Goal: Task Accomplishment & Management: Manage account settings

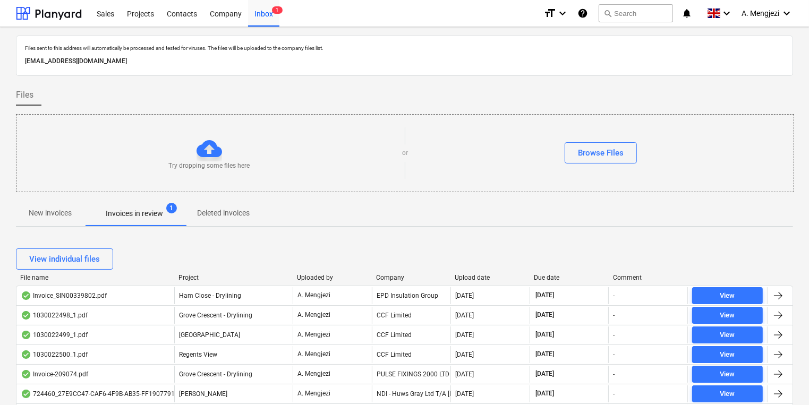
click at [53, 217] on p "New invoices" at bounding box center [50, 213] width 43 height 11
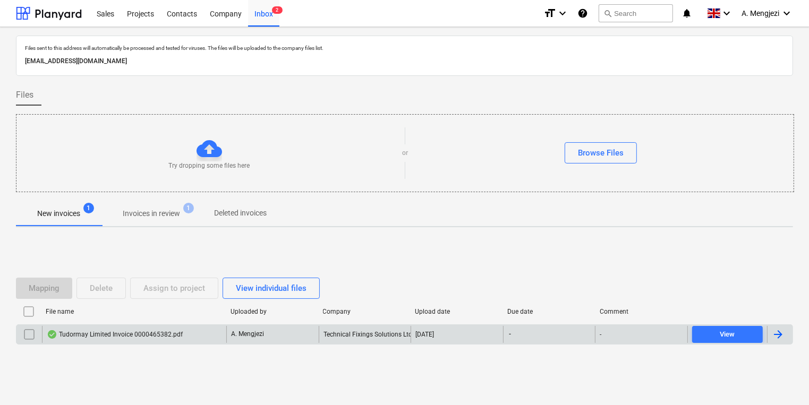
click at [222, 337] on div "Tudormay Limited Invoice 0000465382.pdf" at bounding box center [134, 334] width 184 height 17
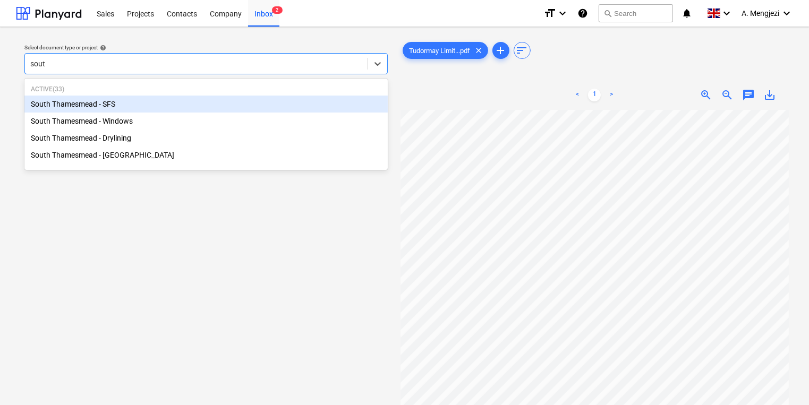
type input "south"
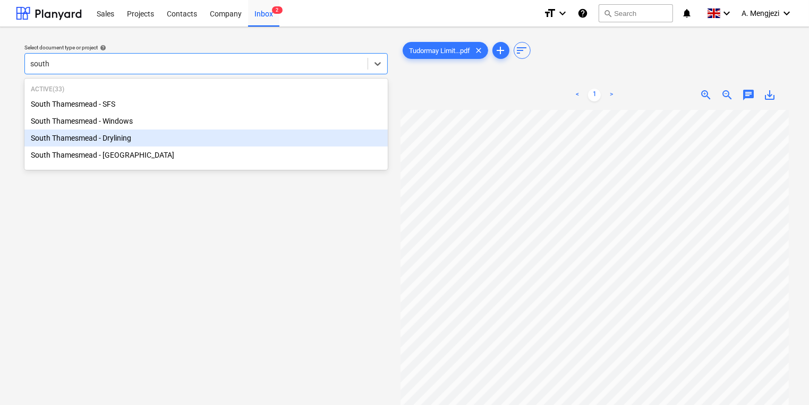
click at [67, 131] on div "South Thamesmead - Drylining" at bounding box center [205, 138] width 363 height 17
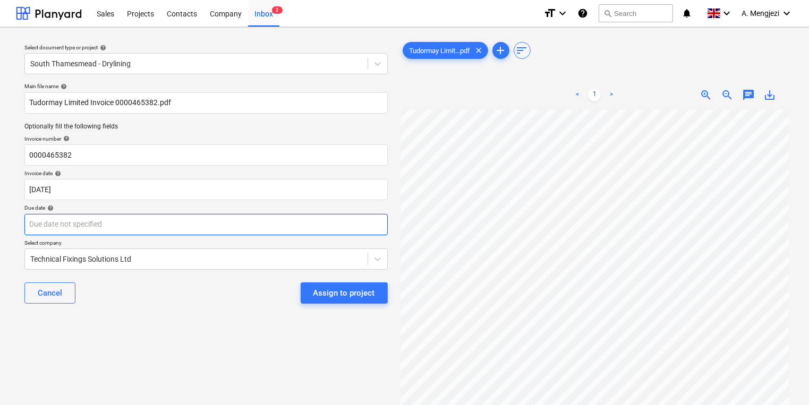
scroll to position [25, 65]
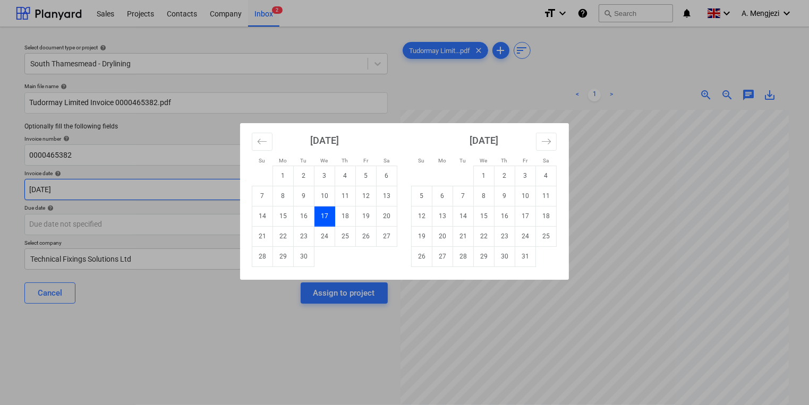
click at [280, 191] on body "Sales Projects Contacts Company Inbox 2 format_size keyboard_arrow_down help se…" at bounding box center [404, 202] width 809 height 405
click at [319, 237] on td "24" at bounding box center [324, 236] width 21 height 20
type input "[DATE]"
drag, startPoint x: 317, startPoint y: 232, endPoint x: 323, endPoint y: 231, distance: 6.9
click at [317, 233] on body "Sales Projects Contacts Company Inbox 2 format_size keyboard_arrow_down help se…" at bounding box center [404, 202] width 809 height 405
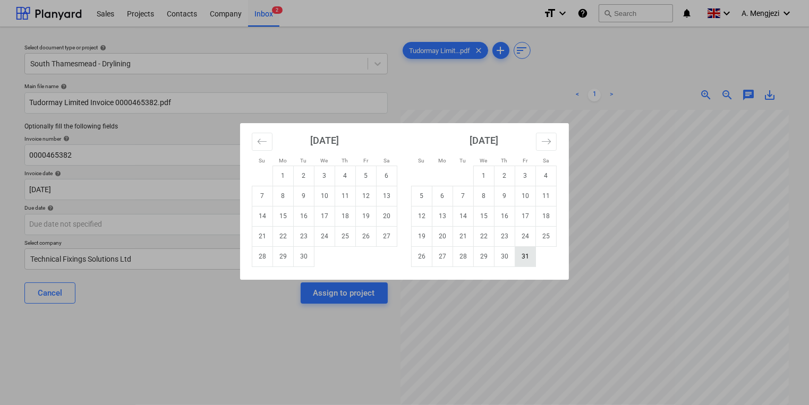
click at [524, 263] on td "31" at bounding box center [525, 256] width 21 height 20
type input "[DATE]"
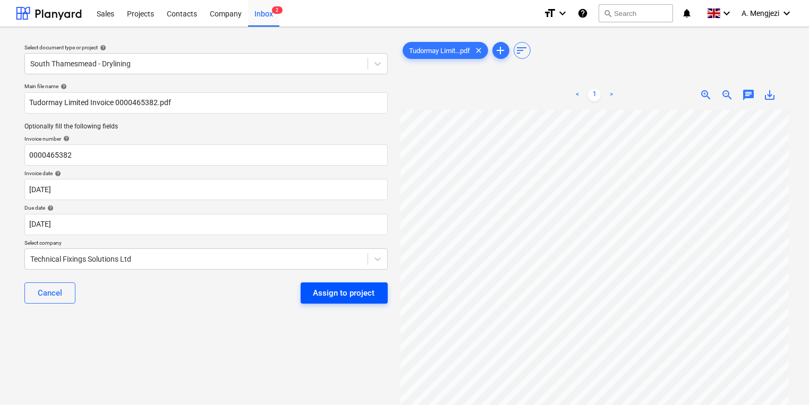
click at [347, 293] on div "Assign to project" at bounding box center [344, 293] width 62 height 14
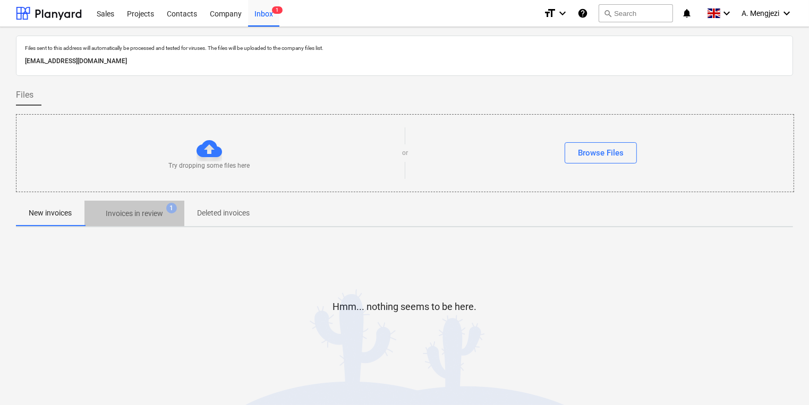
click at [141, 212] on p "Invoices in review" at bounding box center [134, 213] width 57 height 11
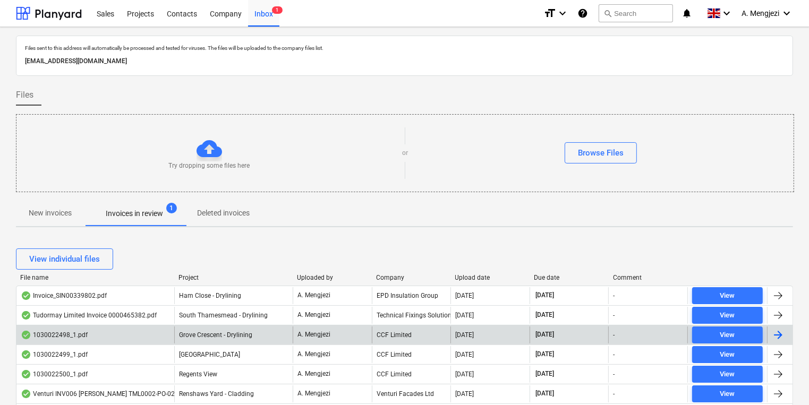
click at [400, 325] on div "1030022498_1.pdf Grove Crescent - Drylining A. Mengjezi CCF Limited [DATE] [DAT…" at bounding box center [404, 335] width 777 height 20
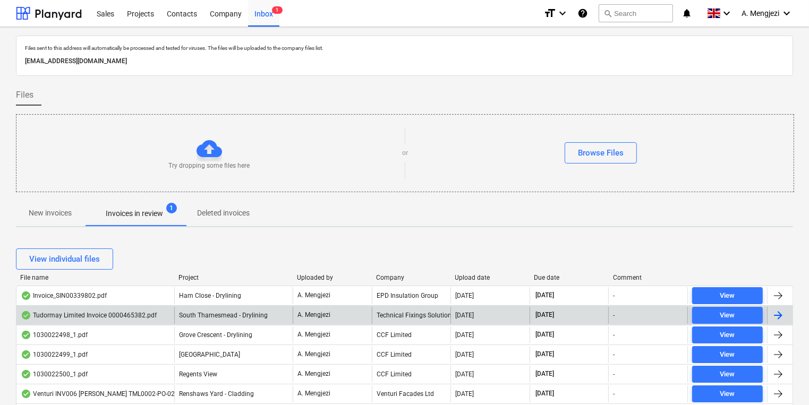
click at [399, 317] on div "Technical Fixings Solutions Ltd" at bounding box center [411, 315] width 79 height 17
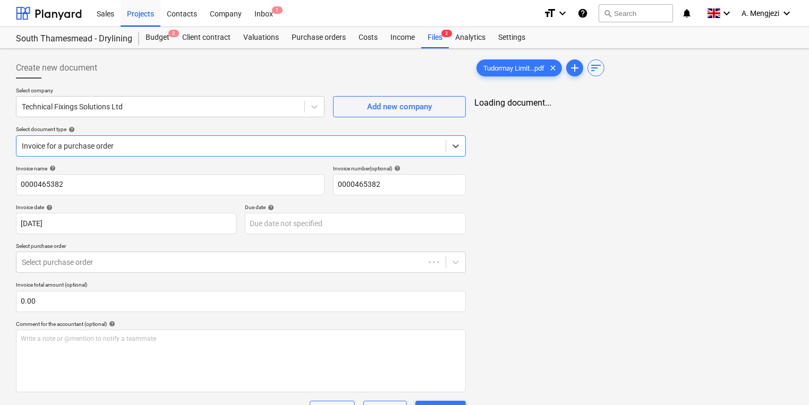
type input "[DATE]"
click at [450, 40] on div "Analytics" at bounding box center [470, 37] width 43 height 21
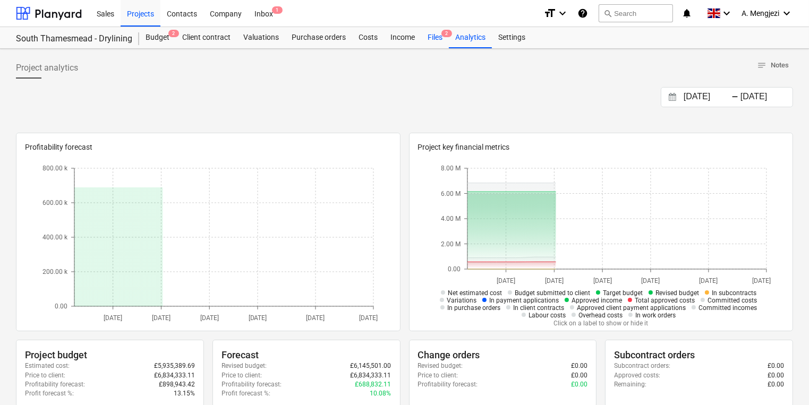
click at [437, 38] on div "Files 2" at bounding box center [435, 37] width 28 height 21
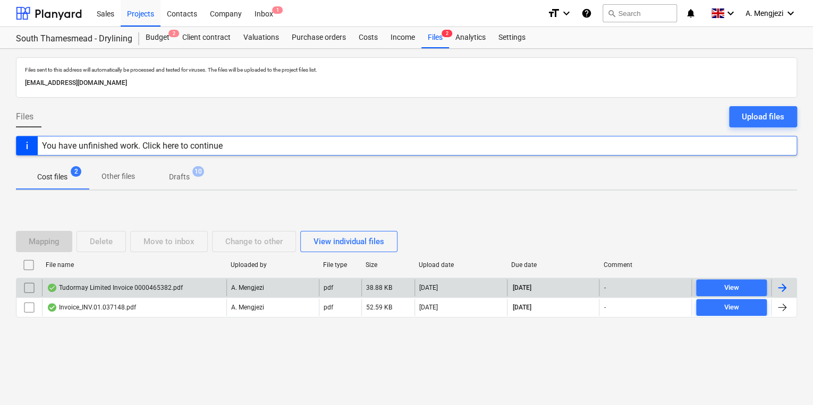
click at [148, 278] on div "Tudormay Limited Invoice 0000465382.pdf A. Mengjezi pdf 38.88 KB [DATE] [DATE] …" at bounding box center [406, 288] width 781 height 20
click at [149, 284] on div "Tudormay Limited Invoice 0000465382.pdf" at bounding box center [115, 288] width 136 height 8
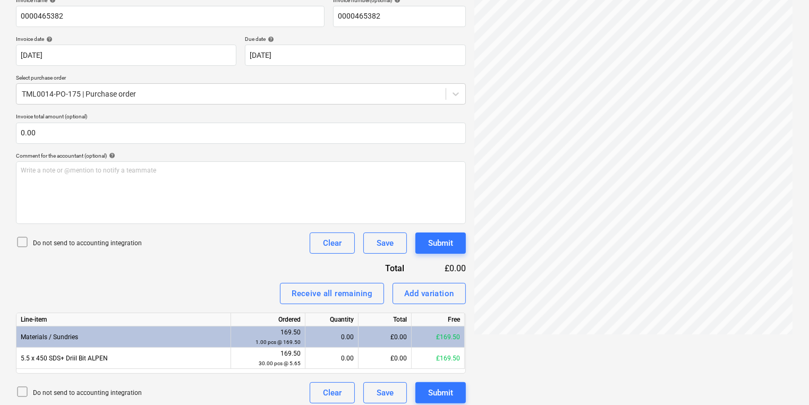
scroll to position [170, 0]
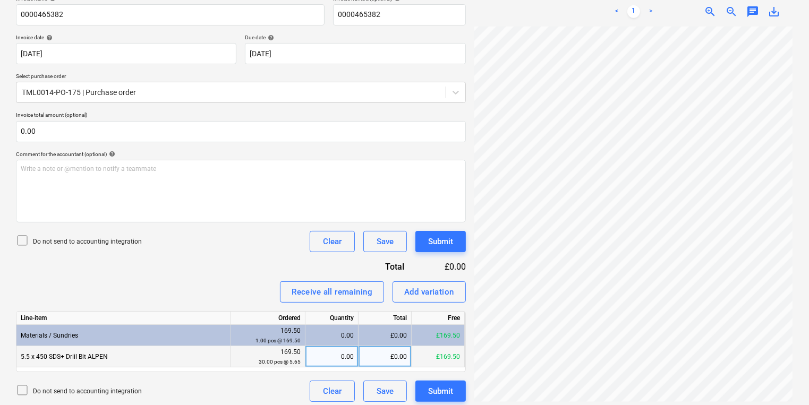
click at [347, 353] on div "0.00" at bounding box center [332, 356] width 44 height 21
type input "30"
click at [438, 398] on button "Submit" at bounding box center [440, 391] width 50 height 21
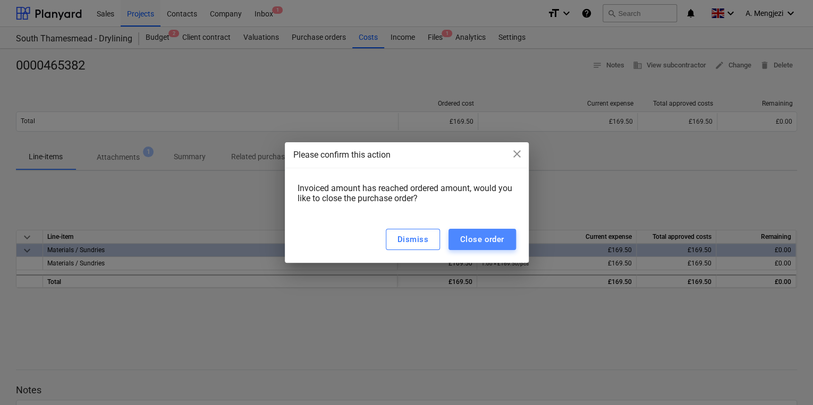
click at [493, 237] on div "Close order" at bounding box center [482, 240] width 44 height 14
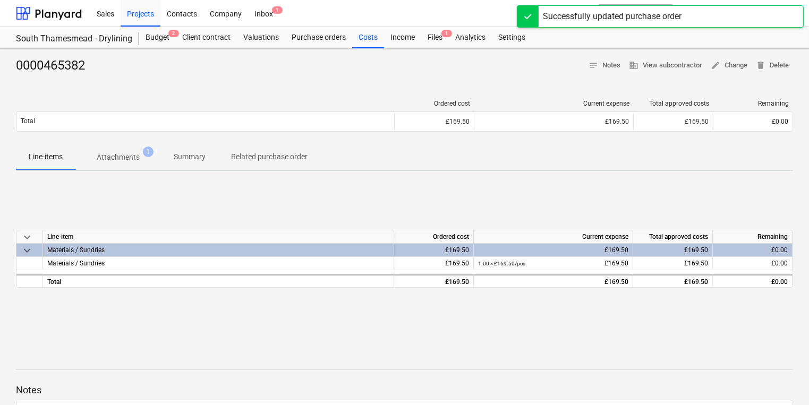
click at [282, 5] on div "Sales Projects Contacts Company Inbox 1" at bounding box center [312, 13] width 445 height 27
click at [277, 6] on span "1" at bounding box center [277, 9] width 11 height 7
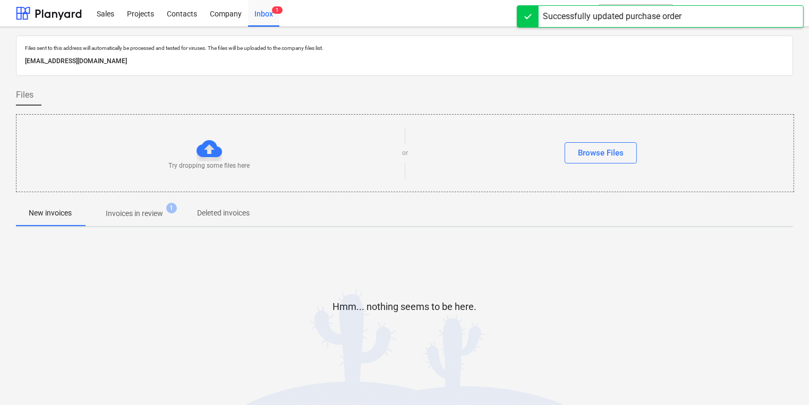
click at [149, 215] on p "Invoices in review" at bounding box center [134, 213] width 57 height 11
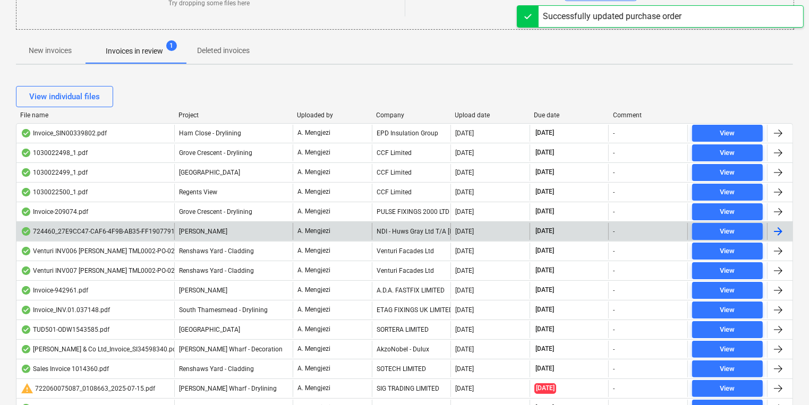
scroll to position [170, 0]
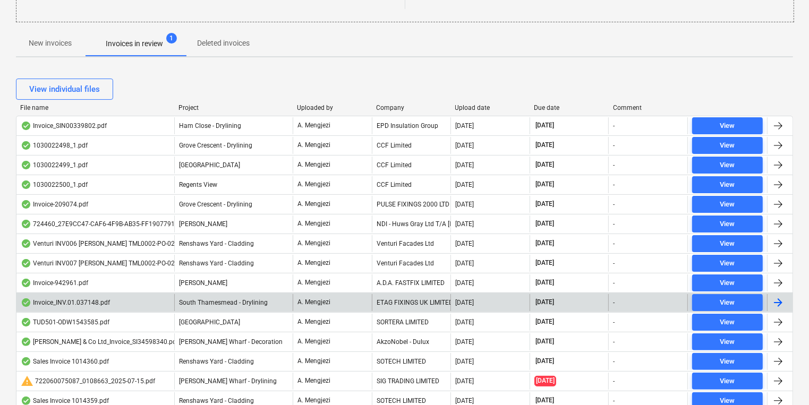
click at [258, 305] on div "South Thamesmead - Drylining" at bounding box center [233, 302] width 118 height 17
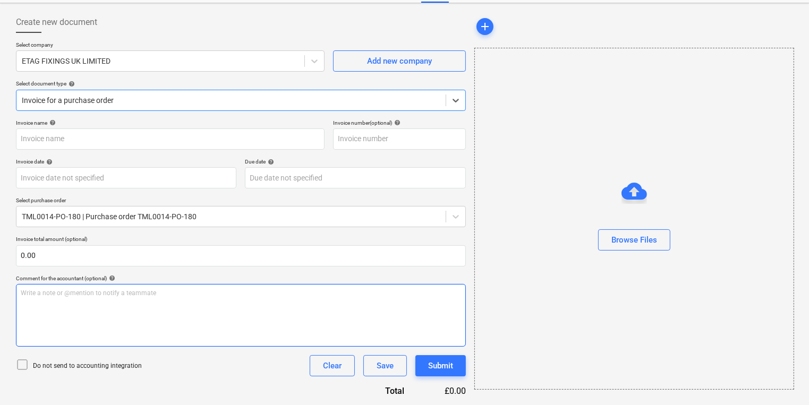
type input "INV.01.037148"
type input "[DATE]"
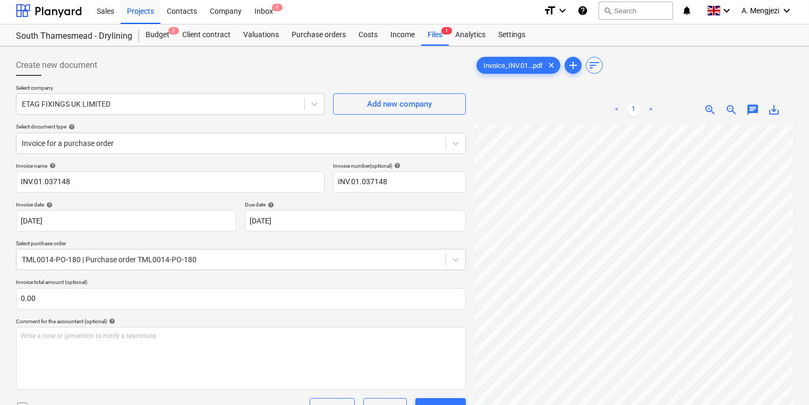
scroll to position [0, 0]
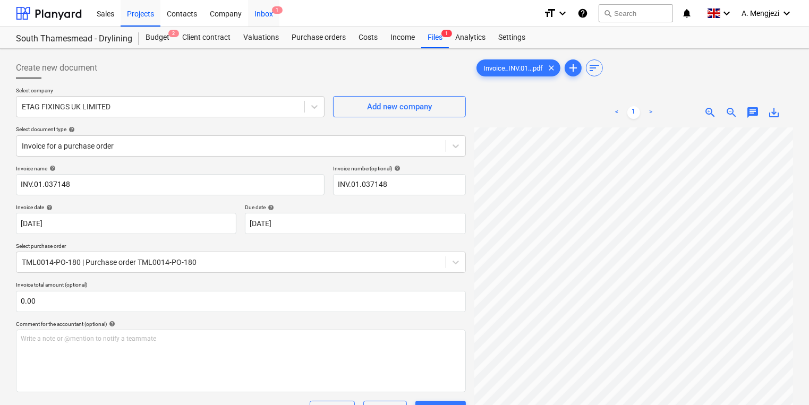
click at [278, 13] on span "1" at bounding box center [277, 9] width 11 height 7
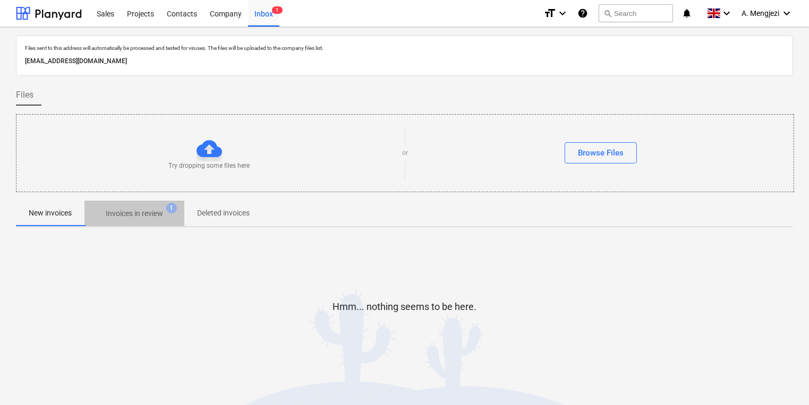
click at [146, 217] on p "Invoices in review" at bounding box center [134, 213] width 57 height 11
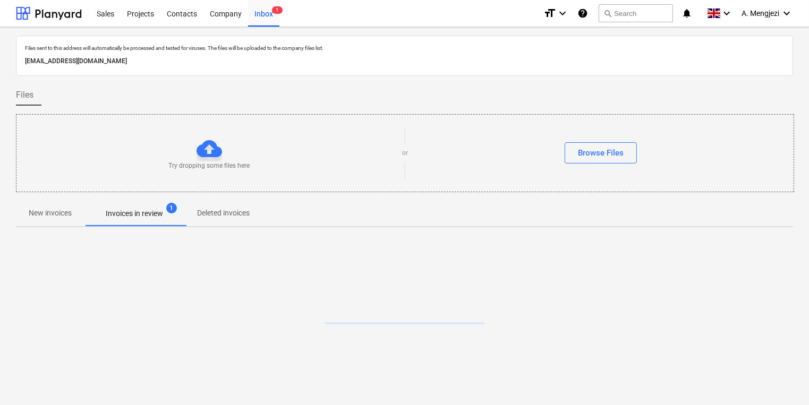
click at [59, 221] on span "New invoices" at bounding box center [50, 213] width 69 height 18
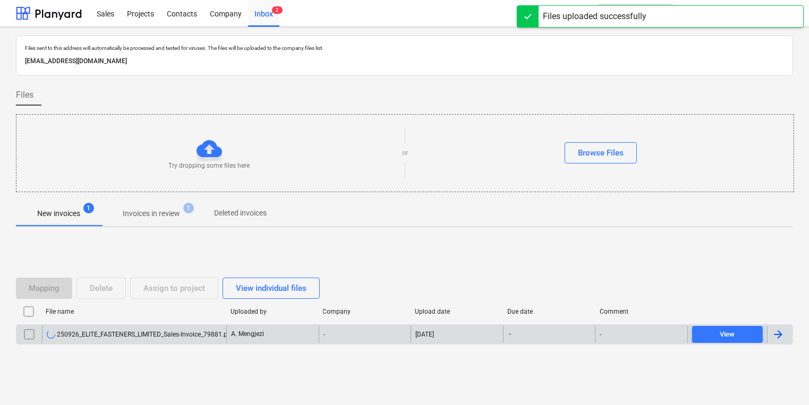
click at [117, 340] on div "250926_ELITE_FASTENERS_LIMITED_Sales-Invoice_79881.pdf" at bounding box center [134, 334] width 184 height 17
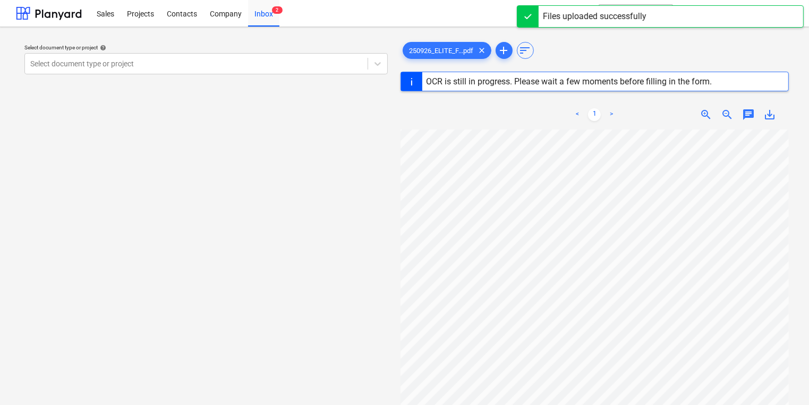
scroll to position [68, 91]
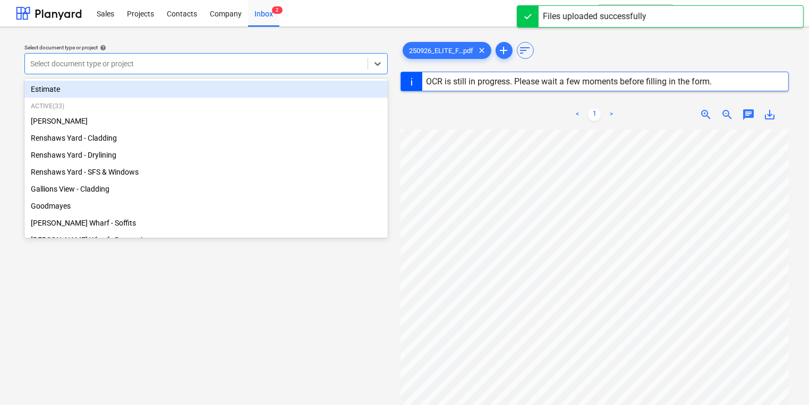
click at [198, 68] on div at bounding box center [196, 63] width 332 height 11
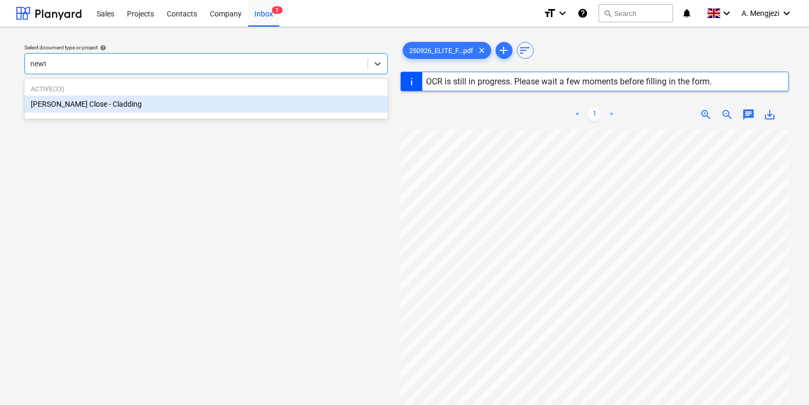
type input "newto"
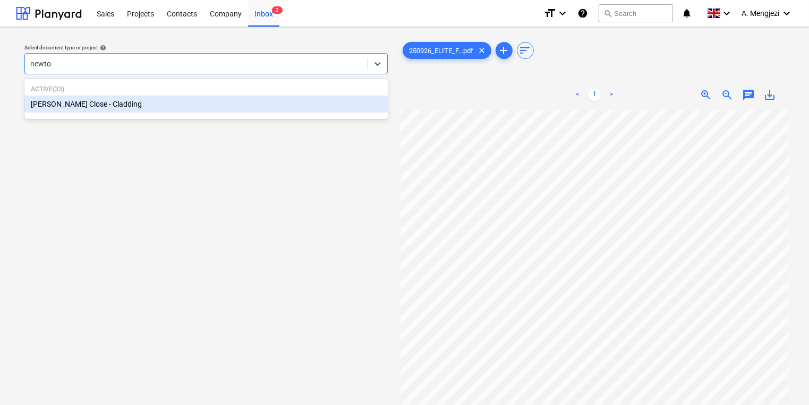
click at [228, 93] on p "Active ( 33 )" at bounding box center [206, 89] width 351 height 9
click at [227, 98] on div "[PERSON_NAME] Close - Cladding" at bounding box center [205, 104] width 363 height 17
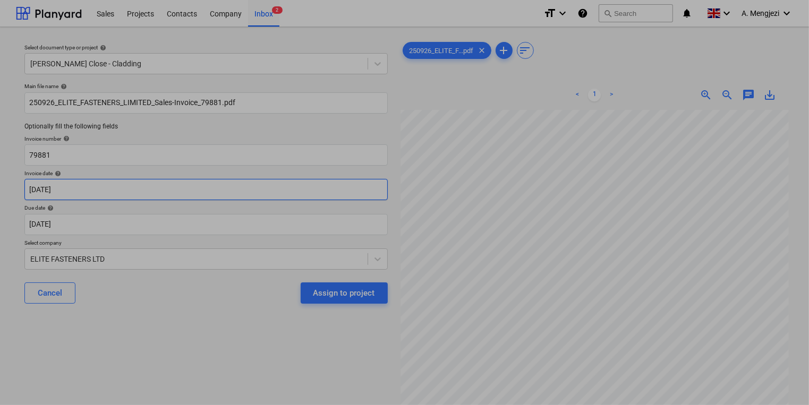
click at [300, 187] on body "Sales Projects Contacts Company Inbox 2 format_size keyboard_arrow_down help se…" at bounding box center [404, 202] width 809 height 405
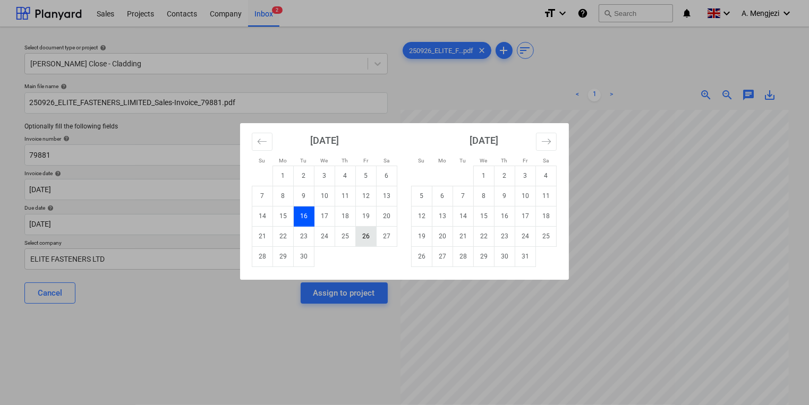
click at [363, 238] on td "26" at bounding box center [366, 236] width 21 height 20
type input "[DATE]"
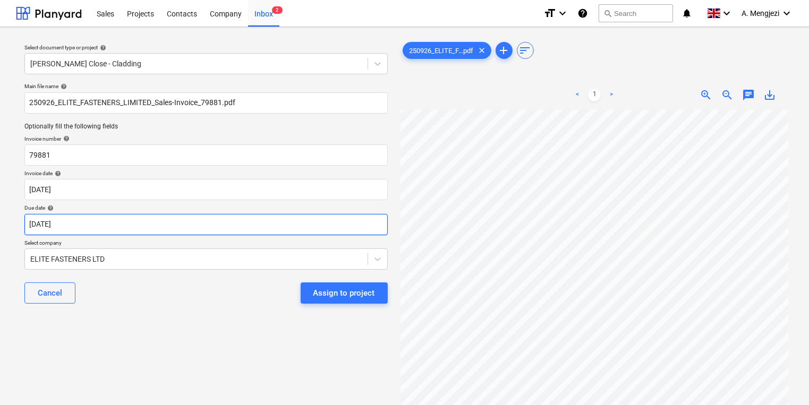
click at [323, 221] on body "Sales Projects Contacts Company Inbox 2 format_size keyboard_arrow_down help se…" at bounding box center [404, 202] width 809 height 405
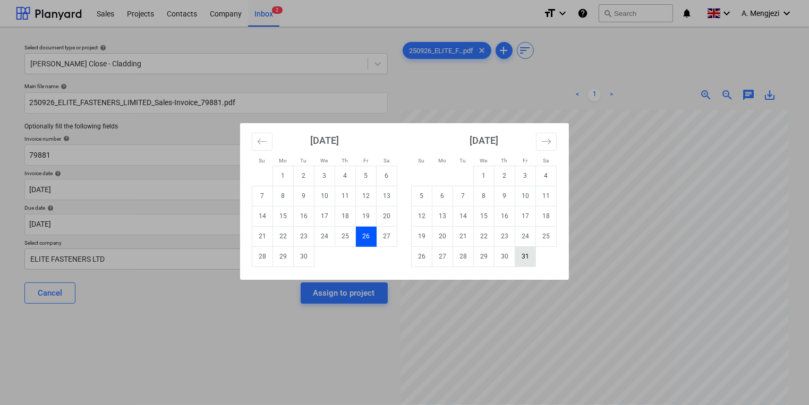
click at [520, 257] on td "31" at bounding box center [525, 256] width 21 height 20
type input "[DATE]"
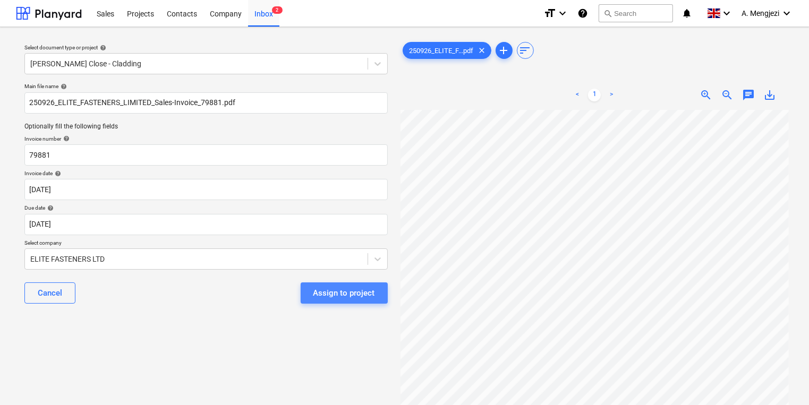
click at [355, 292] on div "Assign to project" at bounding box center [344, 293] width 62 height 14
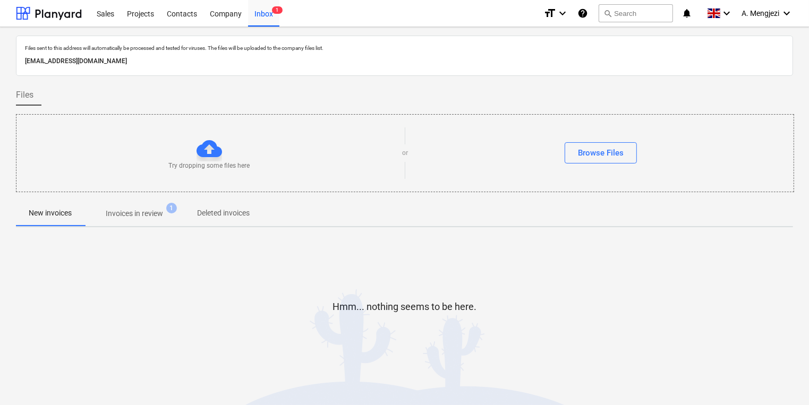
click at [161, 201] on button "Invoices in review 1" at bounding box center [134, 213] width 100 height 25
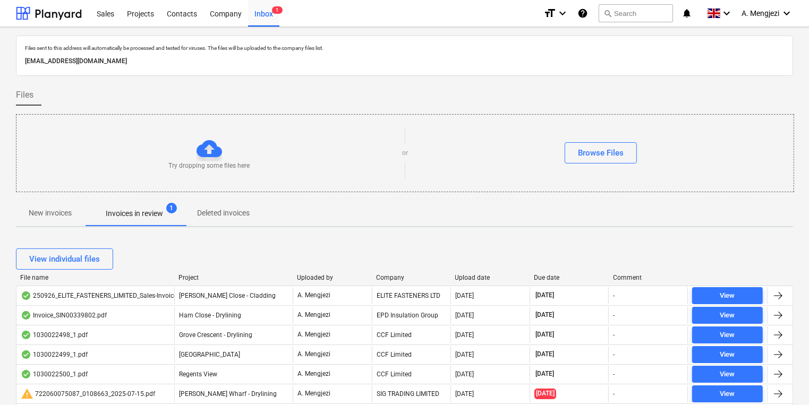
click at [390, 271] on div "View individual files" at bounding box center [404, 259] width 777 height 30
click at [195, 275] on div "Project" at bounding box center [233, 277] width 110 height 7
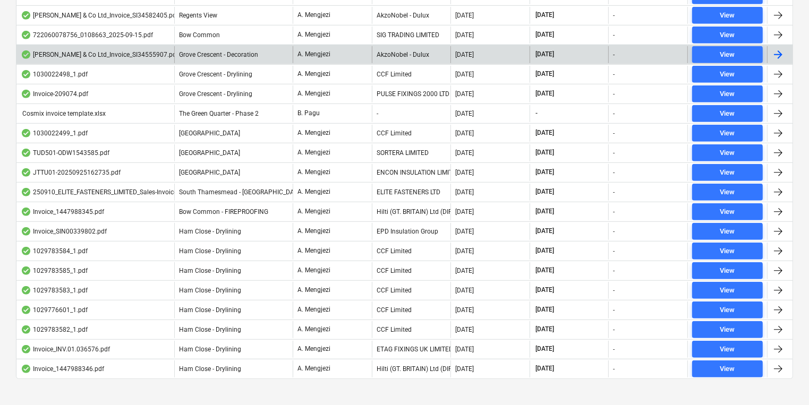
scroll to position [602, 0]
